Goal: Complete application form: Complete application form

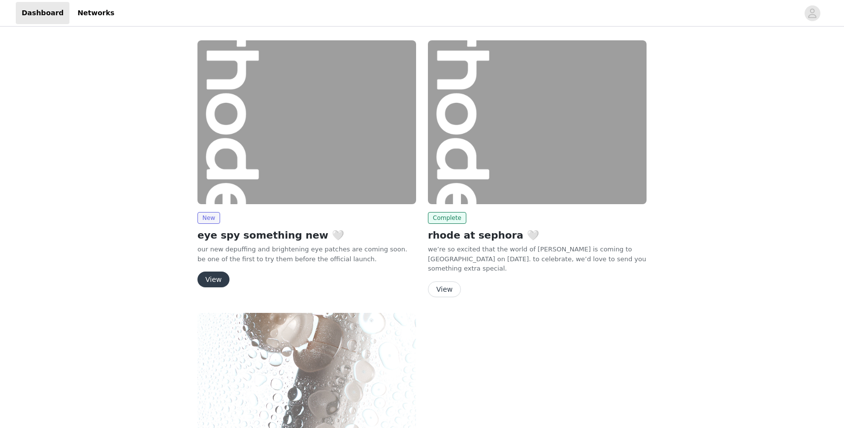
click at [257, 237] on h2 "eye spy something new 🤍" at bounding box center [306, 235] width 219 height 15
click at [211, 271] on div "New eye spy something new 🤍 our new depuffing and brightening eye patches are c…" at bounding box center [306, 249] width 219 height 75
click at [216, 278] on button "View" at bounding box center [213, 280] width 32 height 16
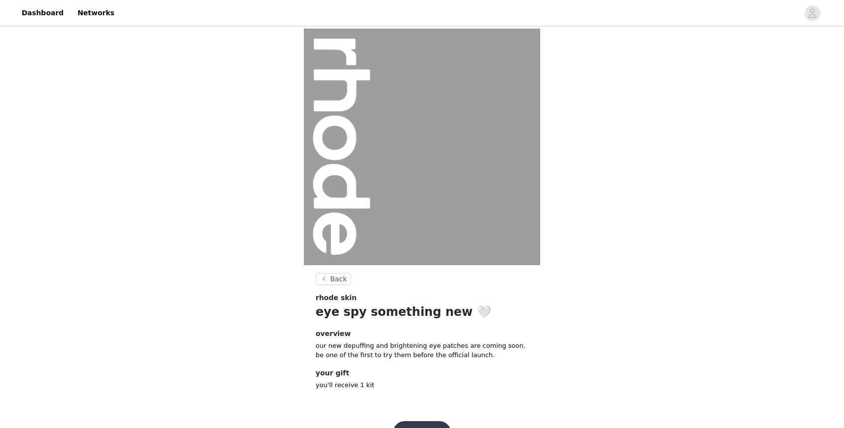
scroll to position [29, 0]
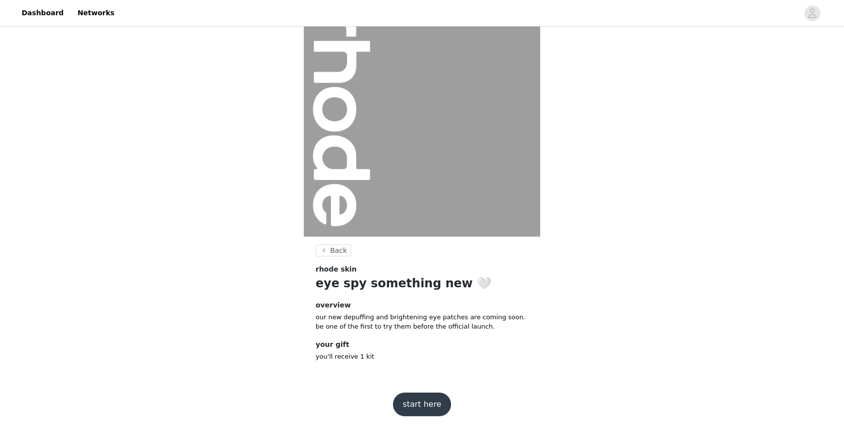
click at [422, 403] on button "start here" at bounding box center [422, 405] width 58 height 24
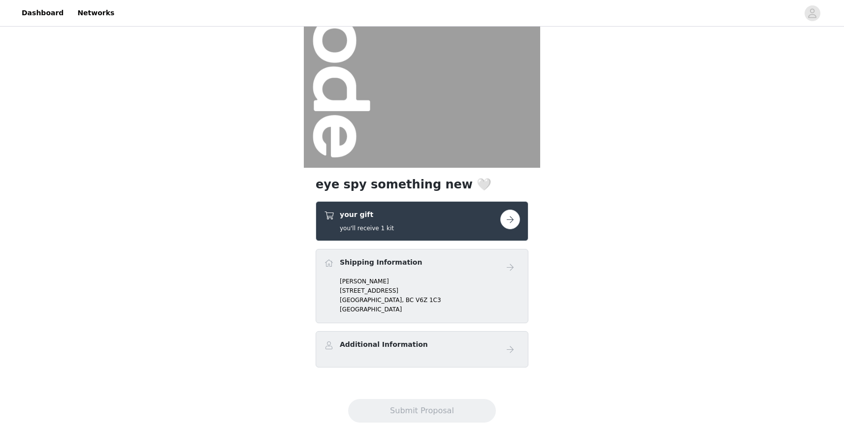
scroll to position [120, 0]
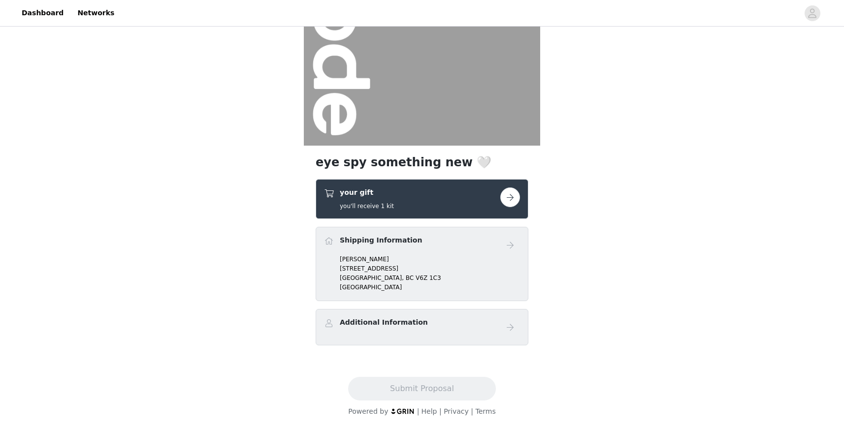
click at [511, 202] on button "button" at bounding box center [510, 198] width 20 height 20
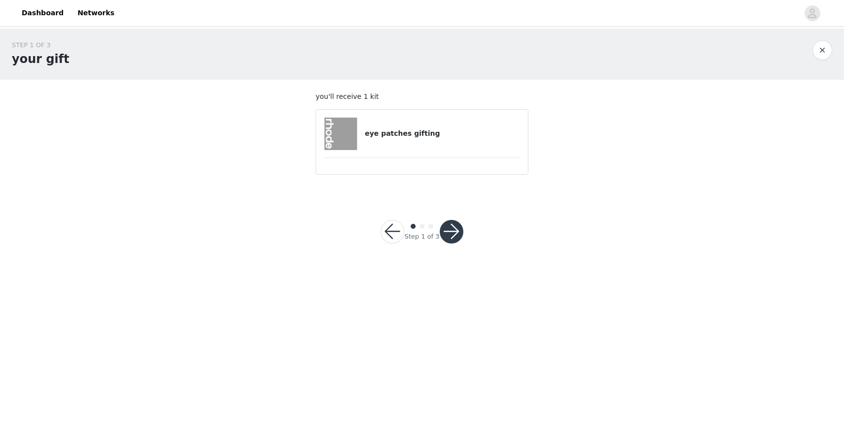
click at [448, 226] on button "button" at bounding box center [452, 232] width 24 height 24
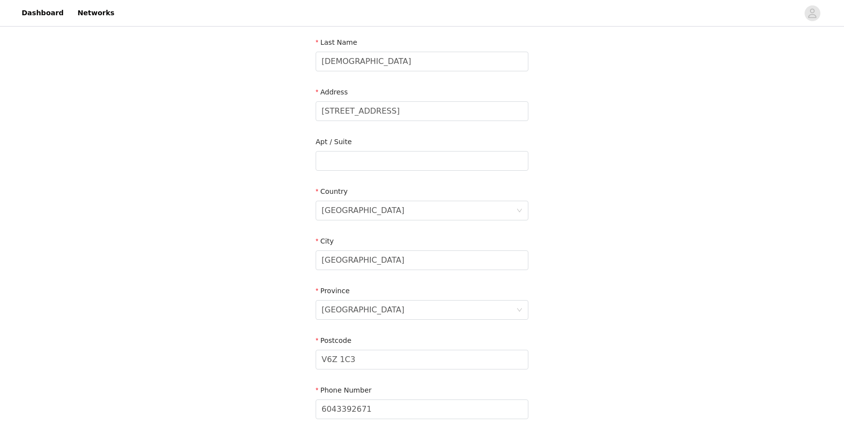
scroll to position [243, 0]
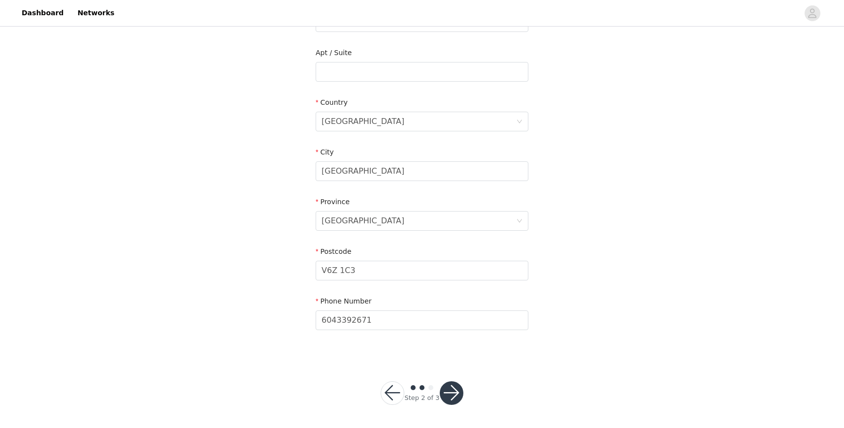
click at [446, 392] on button "button" at bounding box center [452, 394] width 24 height 24
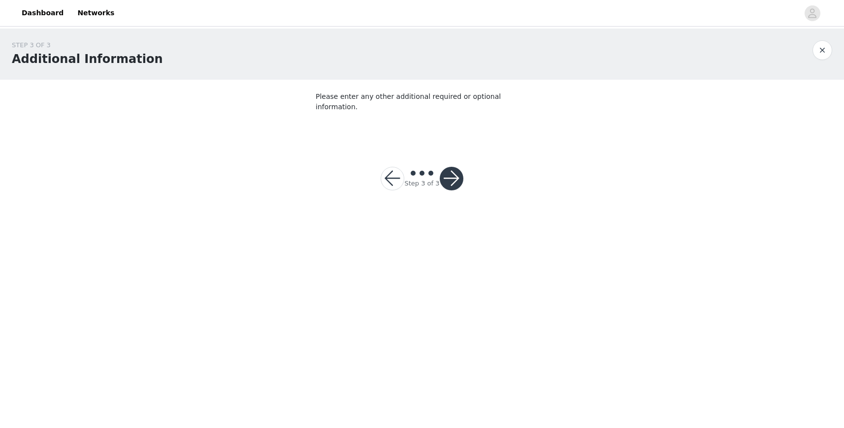
click at [454, 170] on button "button" at bounding box center [452, 179] width 24 height 24
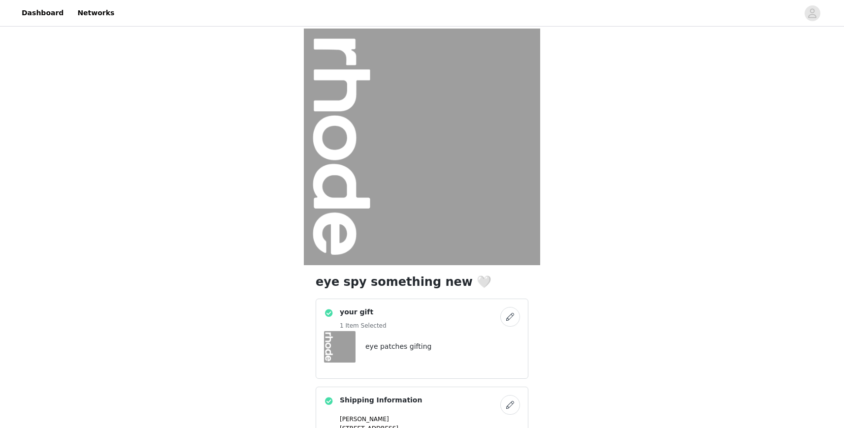
scroll to position [160, 0]
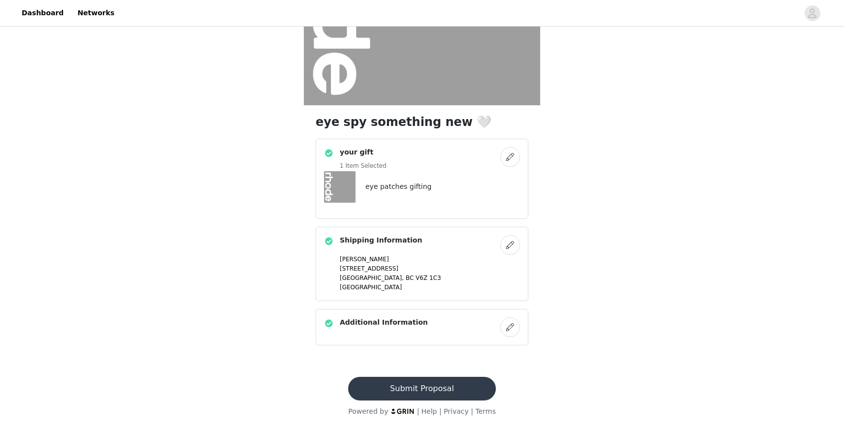
click at [426, 380] on button "Submit Proposal" at bounding box center [421, 389] width 147 height 24
